Goal: Task Accomplishment & Management: Manage account settings

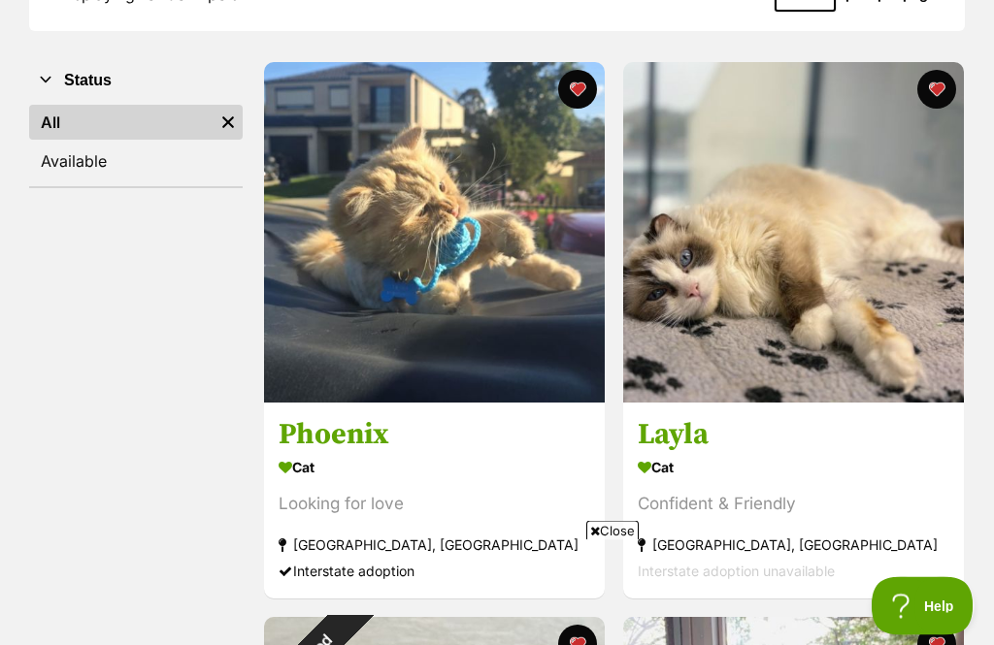
scroll to position [254, 0]
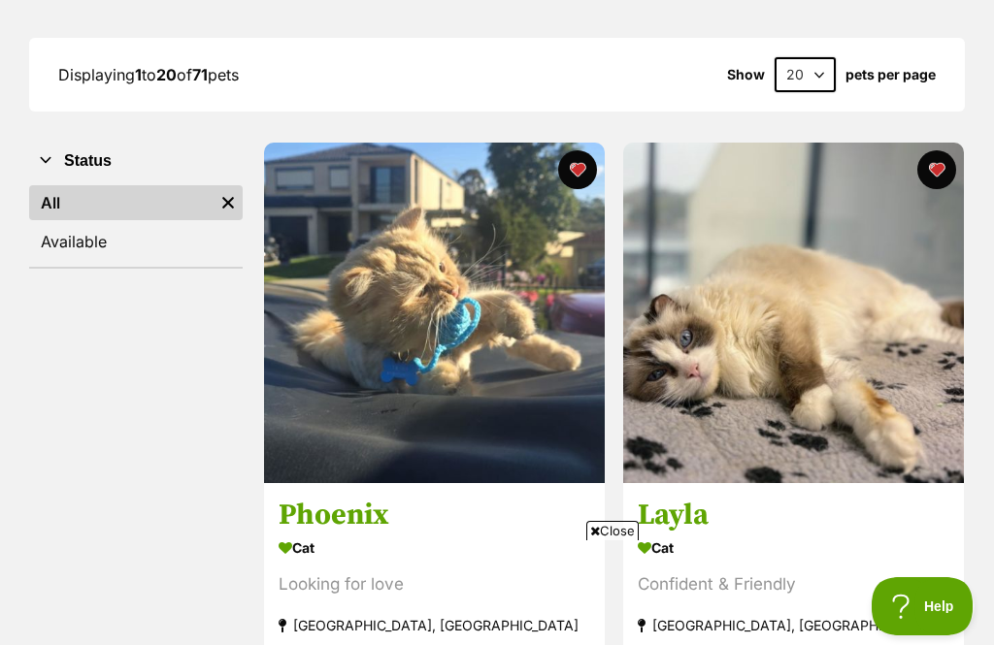
click at [87, 245] on link "Available" at bounding box center [135, 241] width 213 height 35
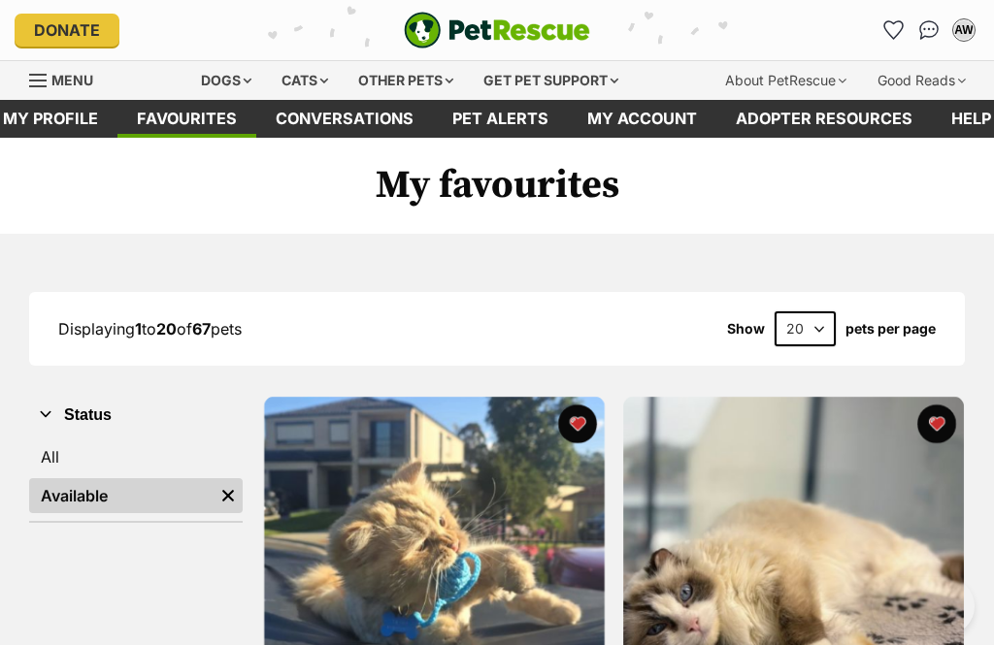
click at [77, 449] on link "All" at bounding box center [135, 457] width 213 height 35
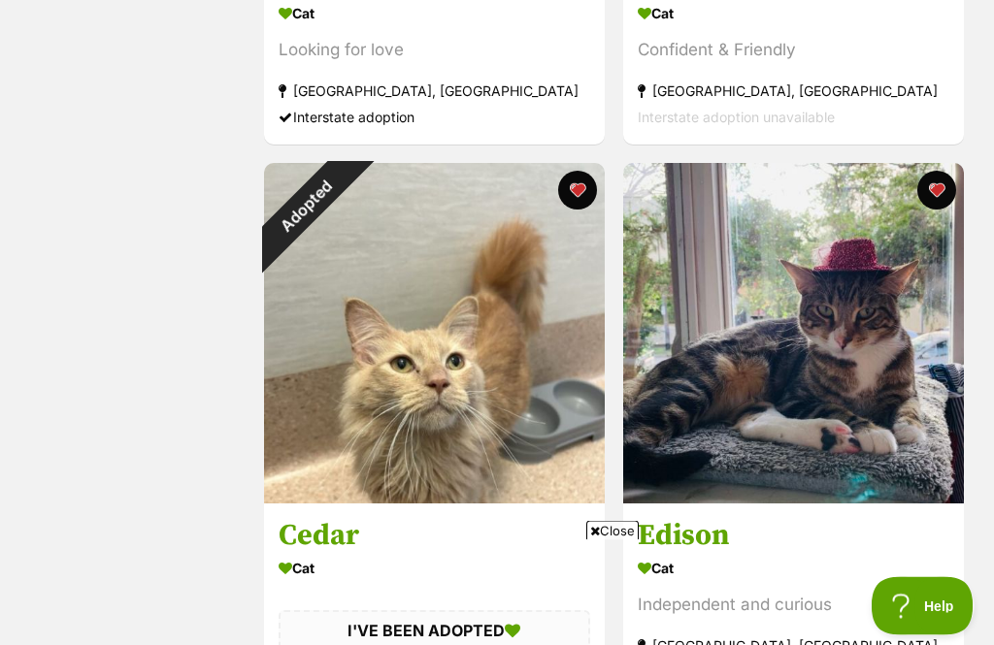
scroll to position [794, 0]
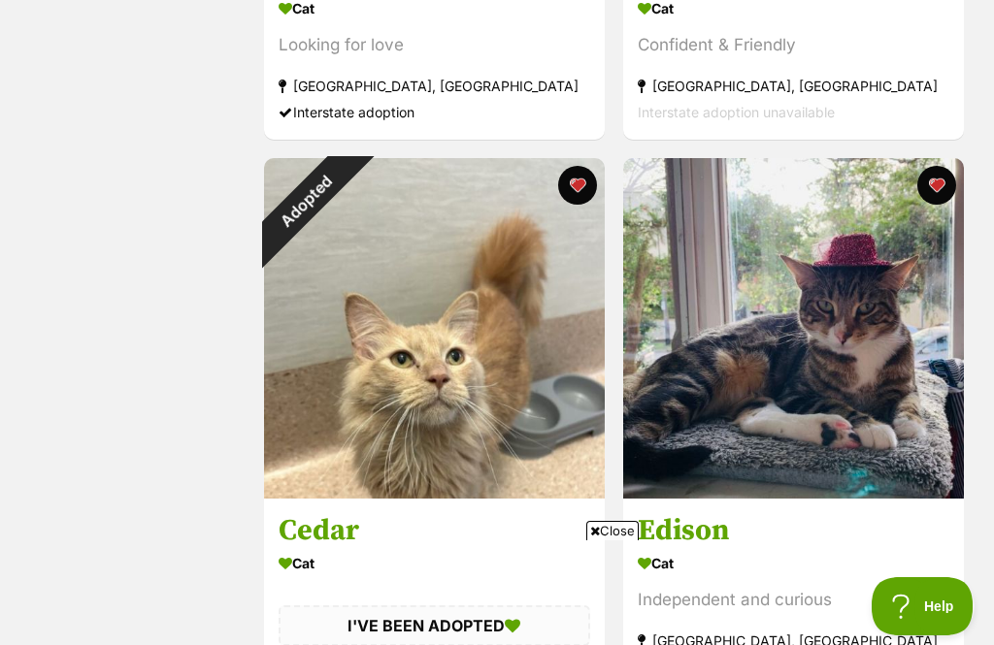
click at [349, 186] on div "Adopted" at bounding box center [306, 200] width 85 height 85
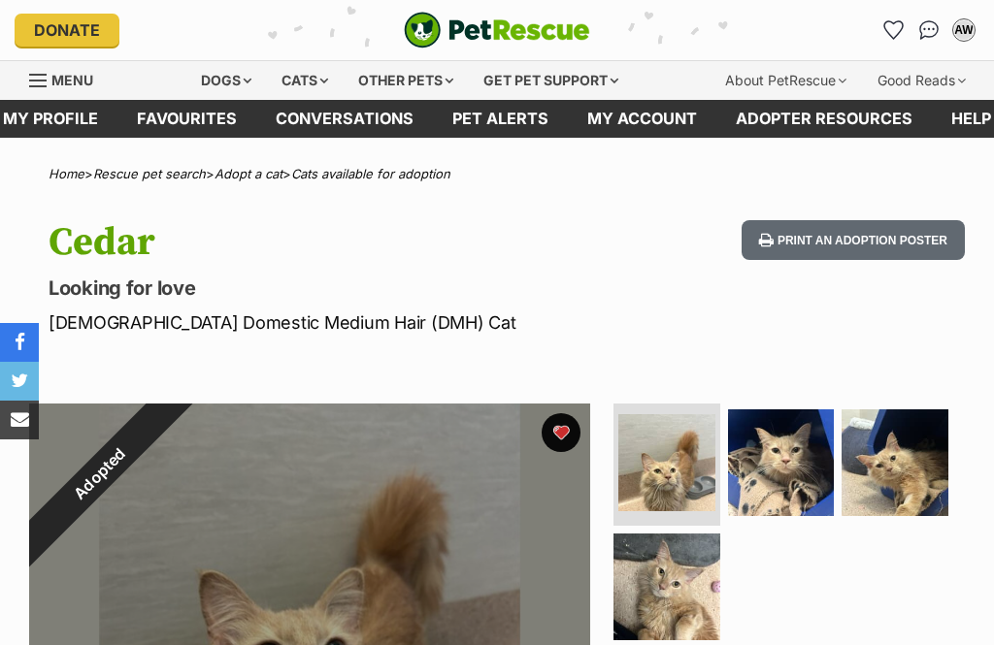
click at [566, 429] on button "favourite" at bounding box center [560, 432] width 39 height 39
click at [195, 125] on link "Favourites" at bounding box center [186, 119] width 139 height 38
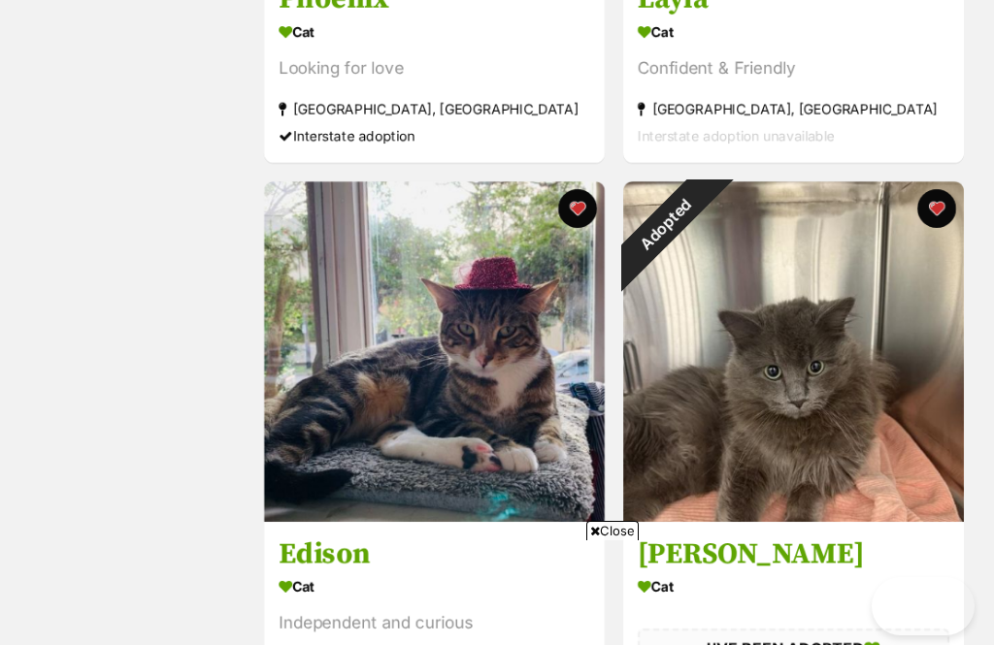
click at [708, 210] on div "Adopted" at bounding box center [665, 223] width 85 height 85
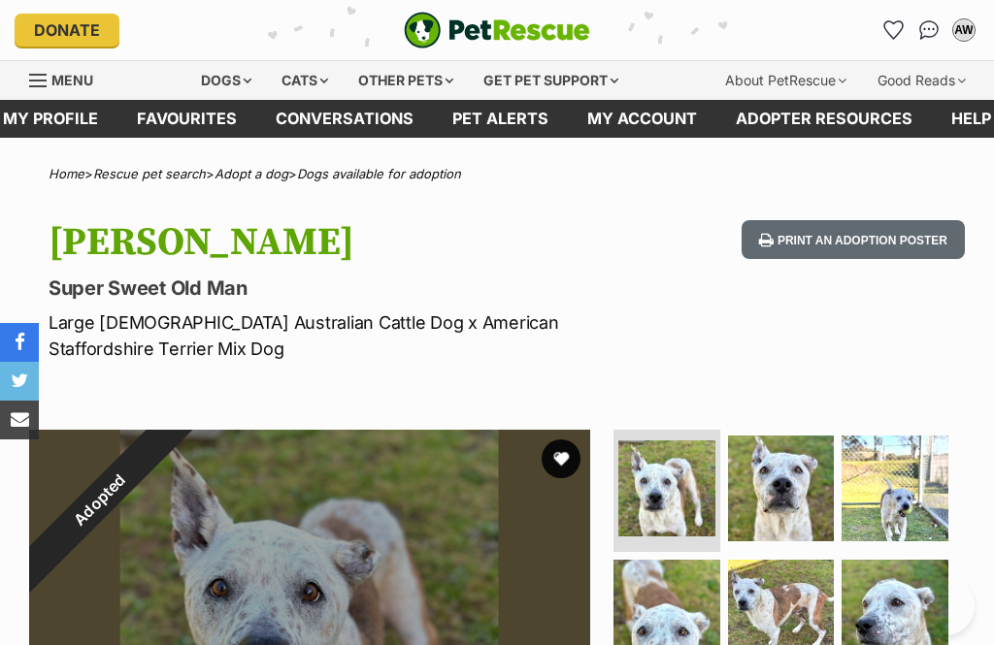
click at [167, 133] on link "Favourites" at bounding box center [186, 119] width 139 height 38
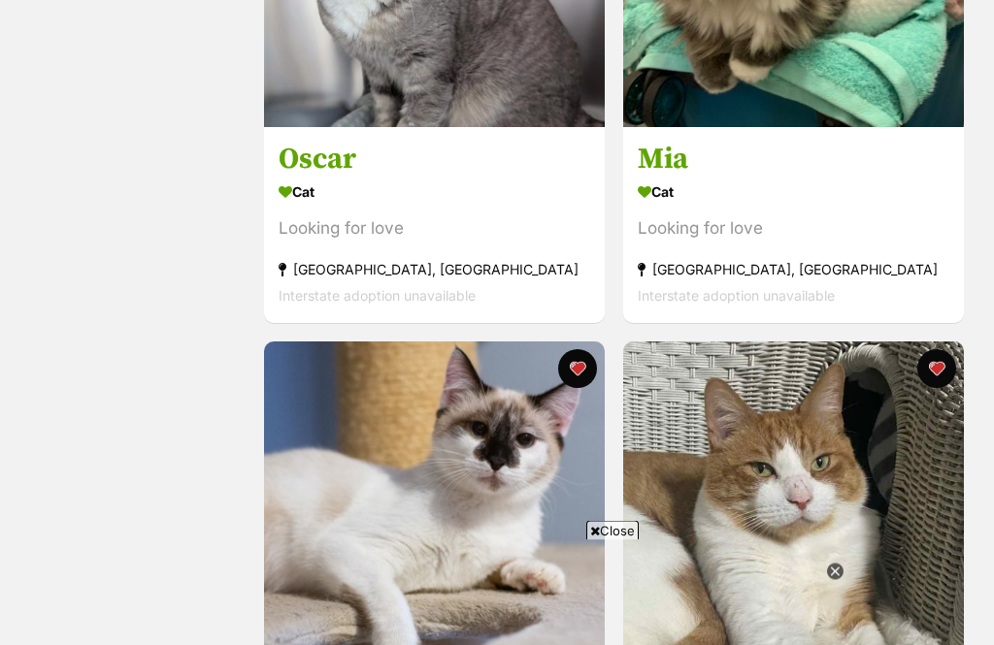
scroll to position [2546, 0]
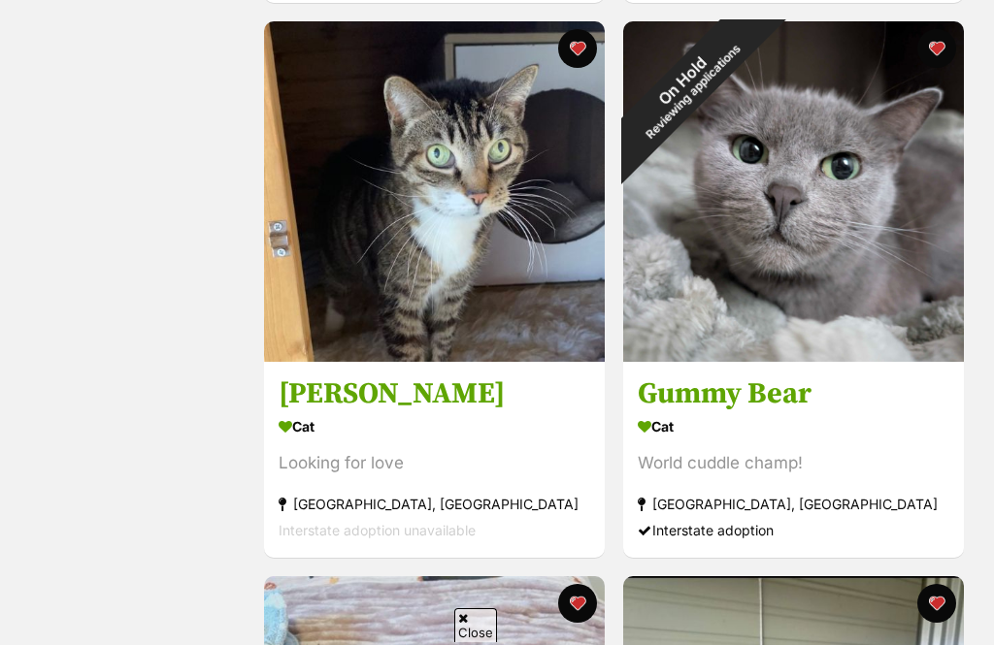
click at [940, 56] on button "favourite" at bounding box center [935, 48] width 39 height 39
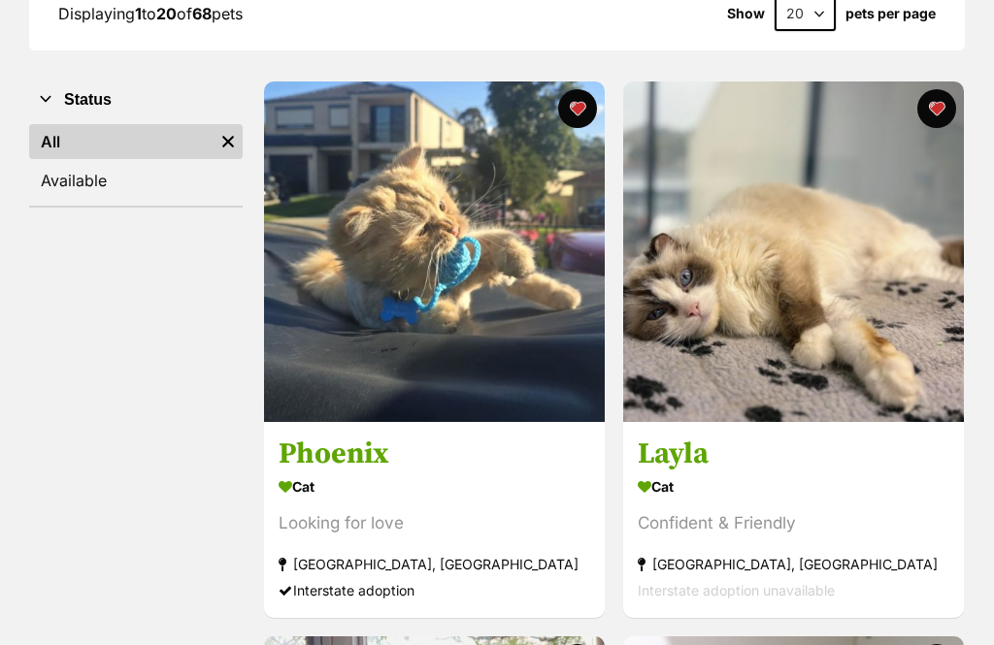
scroll to position [0, 0]
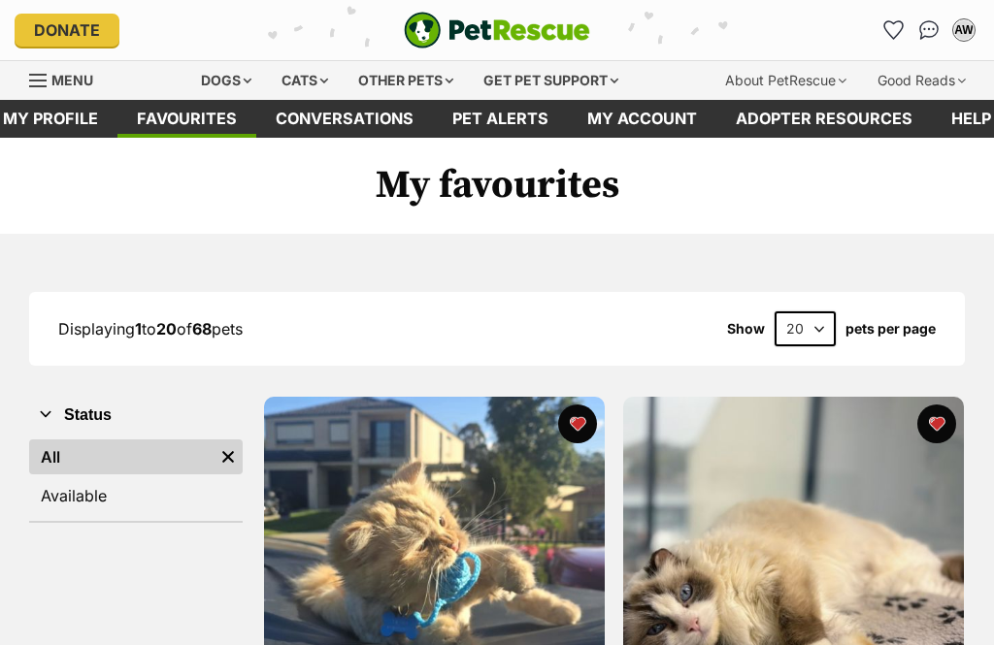
click at [114, 492] on link "Available" at bounding box center [135, 495] width 213 height 35
click at [93, 498] on link "Available" at bounding box center [135, 495] width 213 height 35
click at [147, 490] on link "Available" at bounding box center [135, 495] width 213 height 35
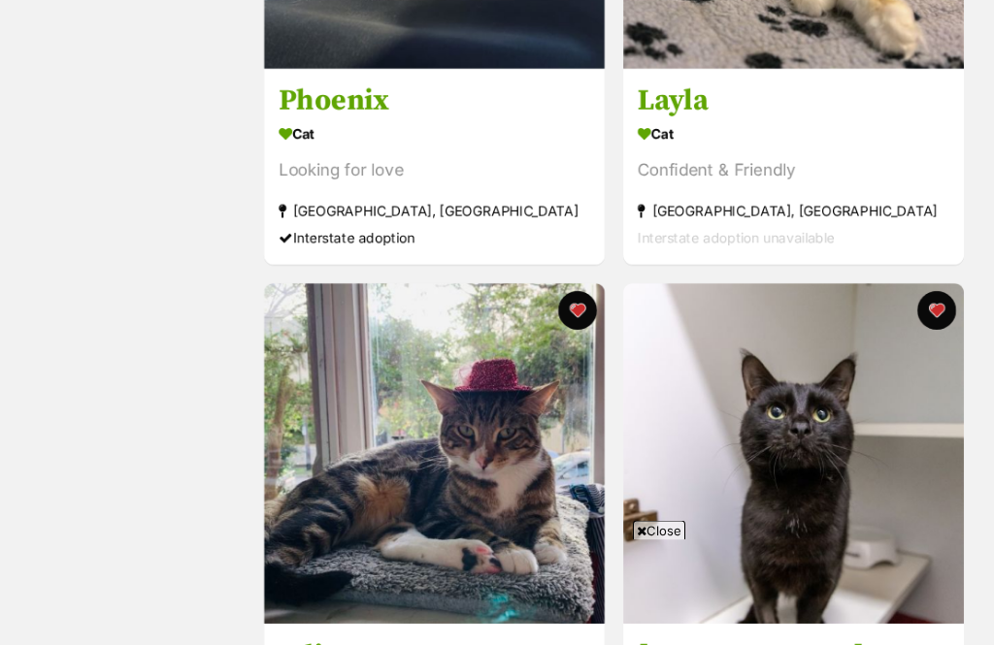
scroll to position [669, 0]
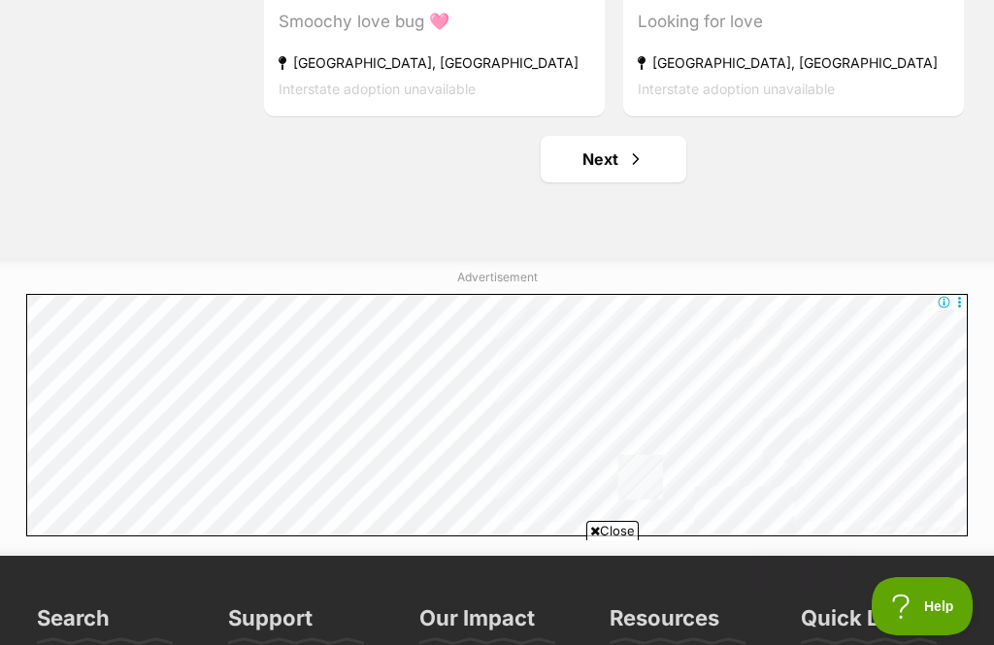
scroll to position [5812, 0]
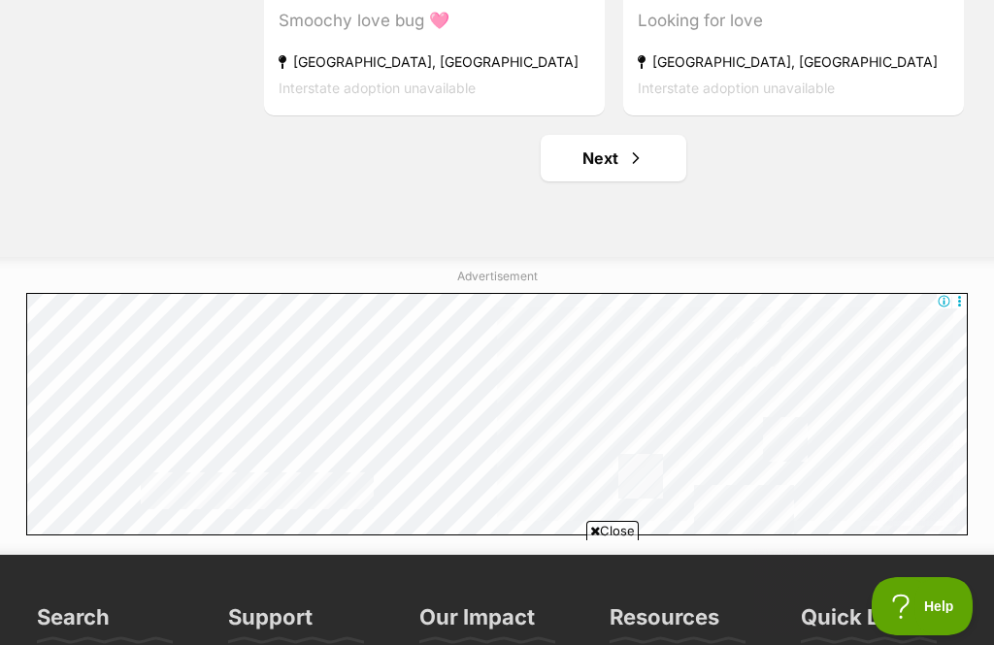
click at [627, 170] on span "Next page" at bounding box center [635, 158] width 19 height 23
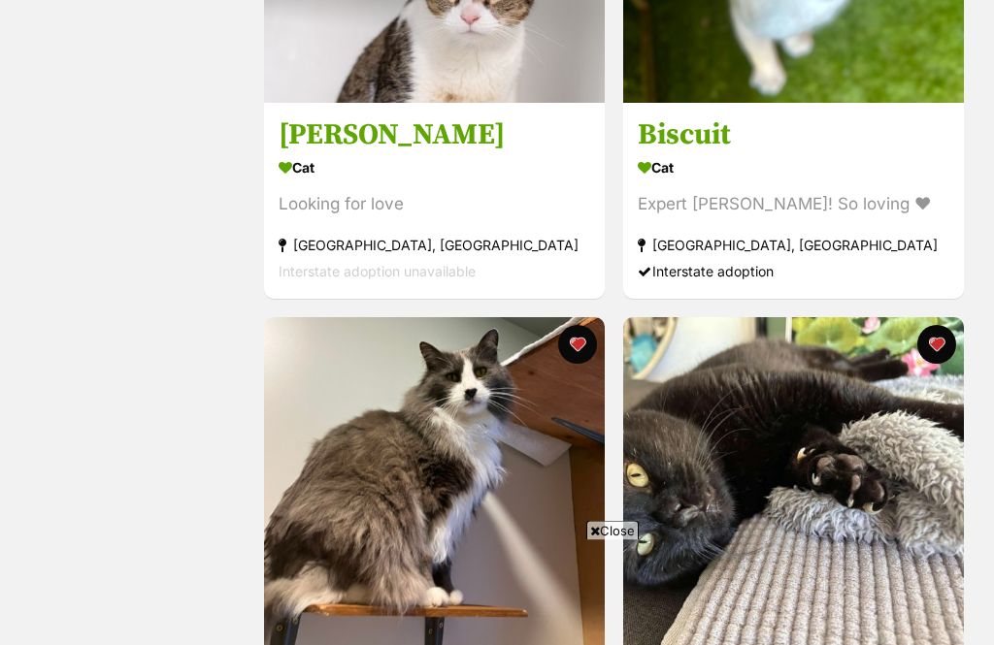
scroll to position [670, 0]
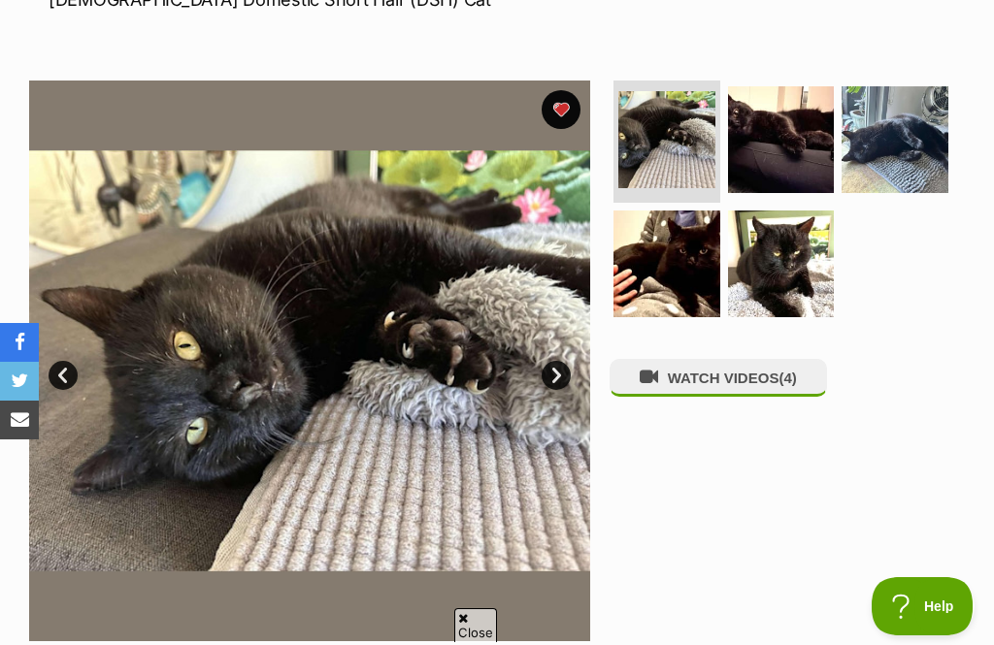
click at [558, 374] on link "Next" at bounding box center [555, 375] width 29 height 29
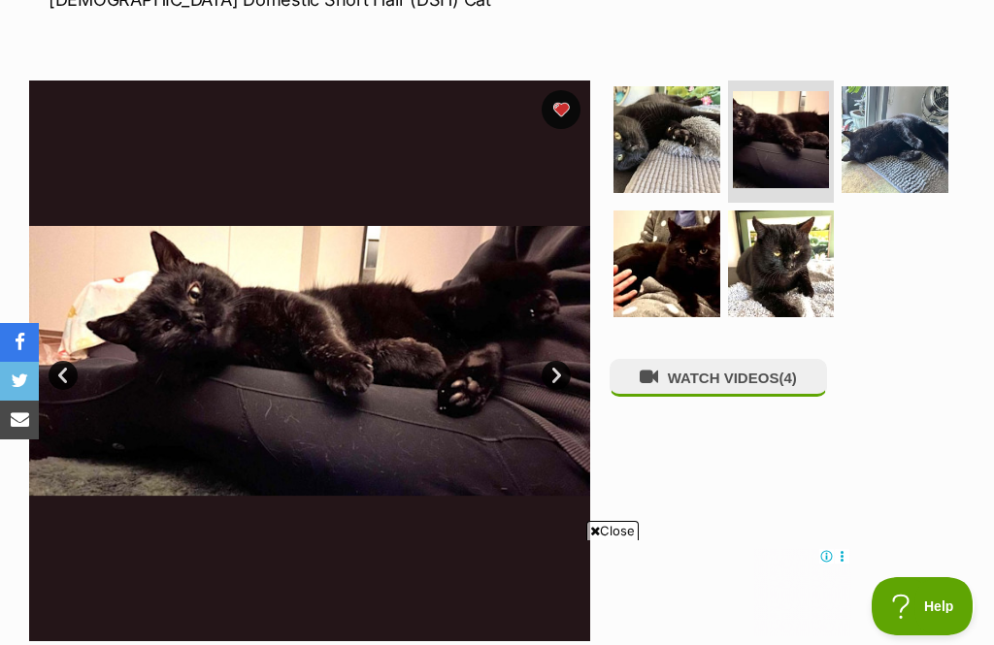
click at [571, 372] on link "Next" at bounding box center [555, 375] width 29 height 29
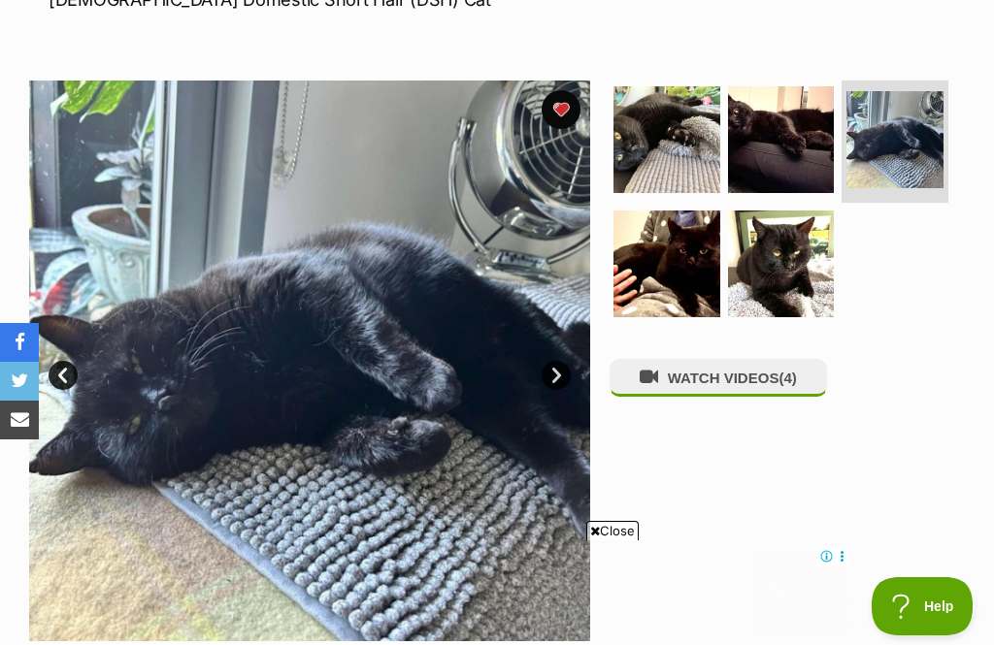
click at [558, 377] on link "Next" at bounding box center [555, 375] width 29 height 29
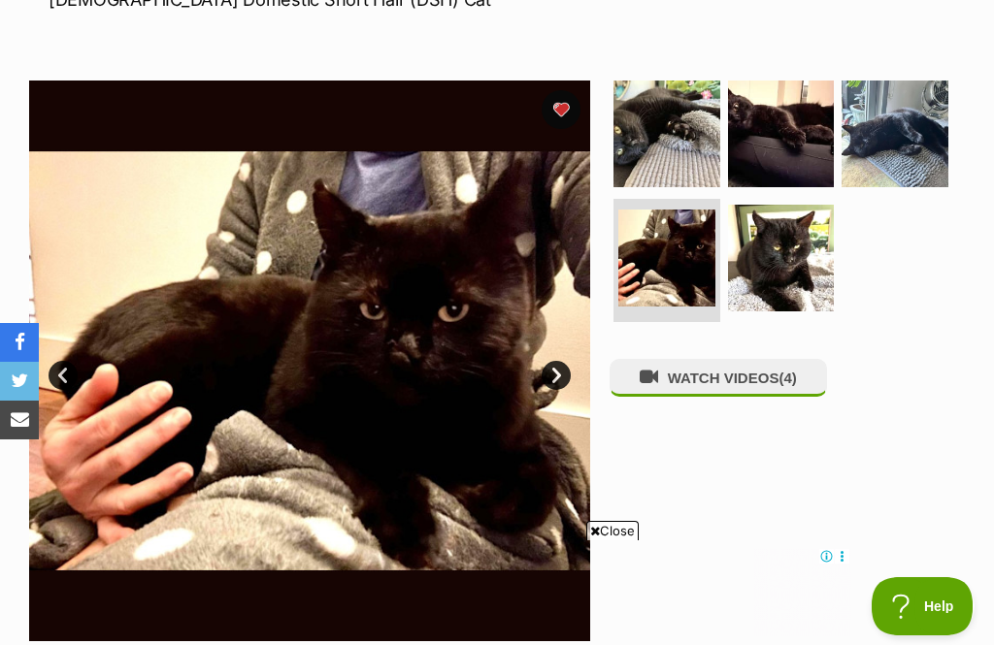
click at [566, 366] on link "Next" at bounding box center [555, 375] width 29 height 29
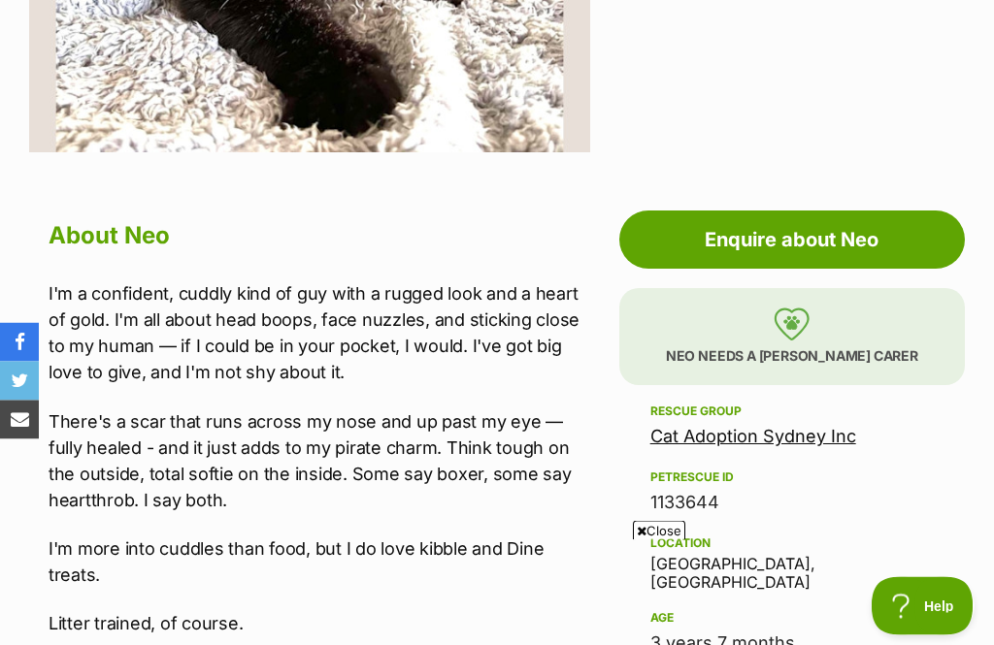
scroll to position [825, 0]
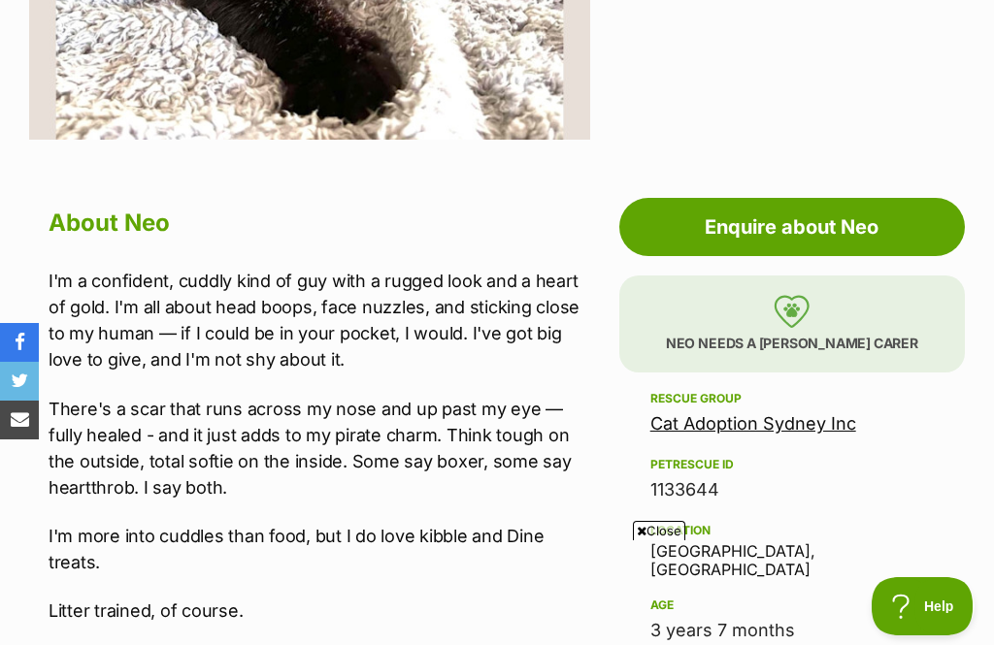
click at [787, 424] on link "Cat Adoption Sydney Inc" at bounding box center [753, 423] width 206 height 20
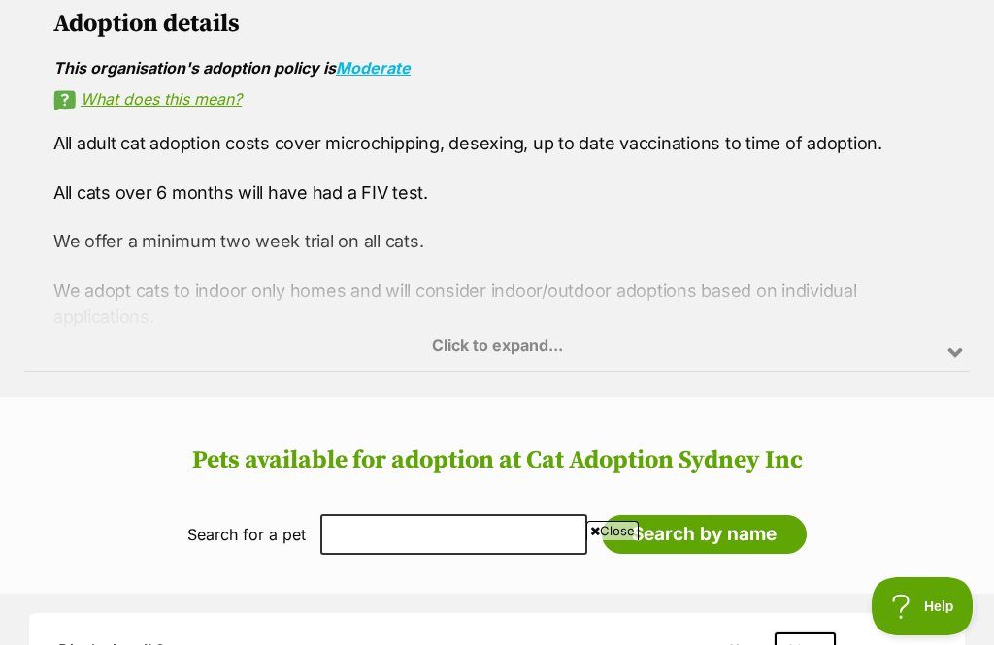
click at [521, 360] on div "Click to expand..." at bounding box center [496, 295] width 945 height 151
